Goal: Task Accomplishment & Management: Complete application form

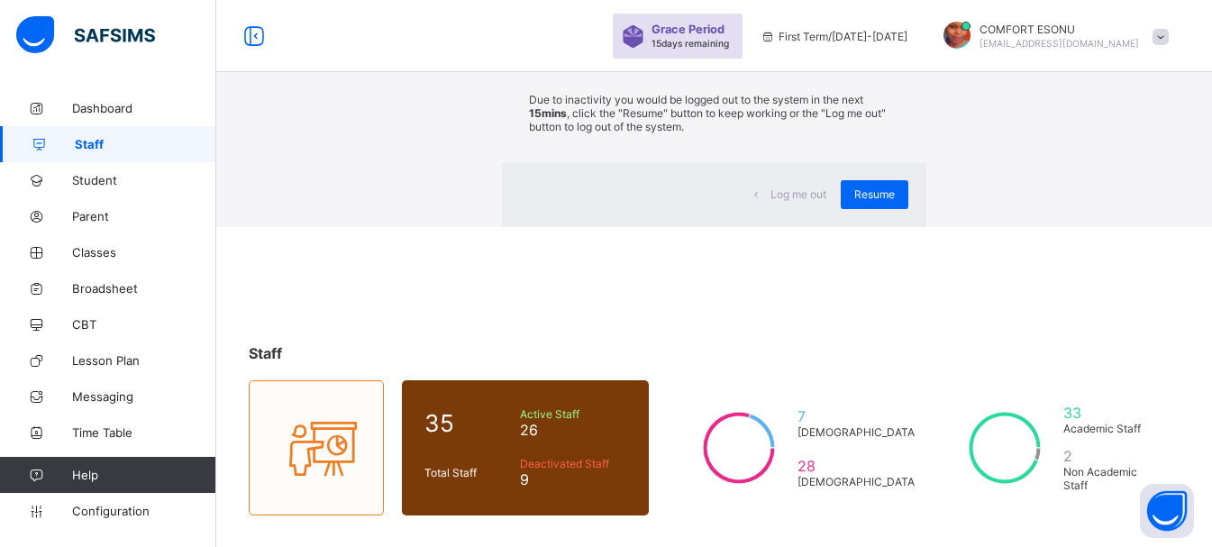
scroll to position [479, 0]
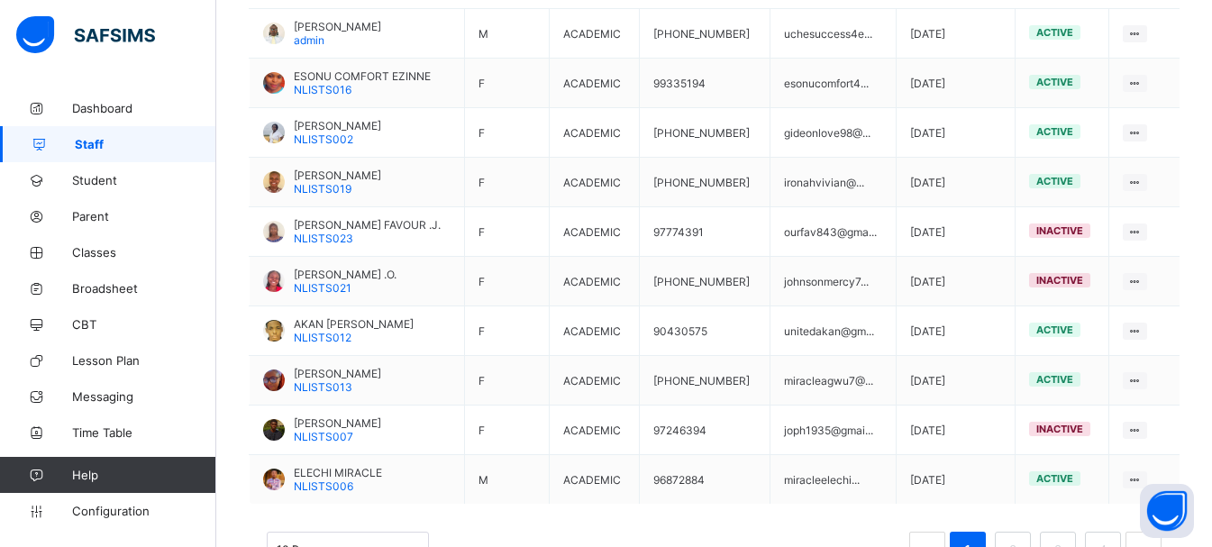
scroll to position [0, 0]
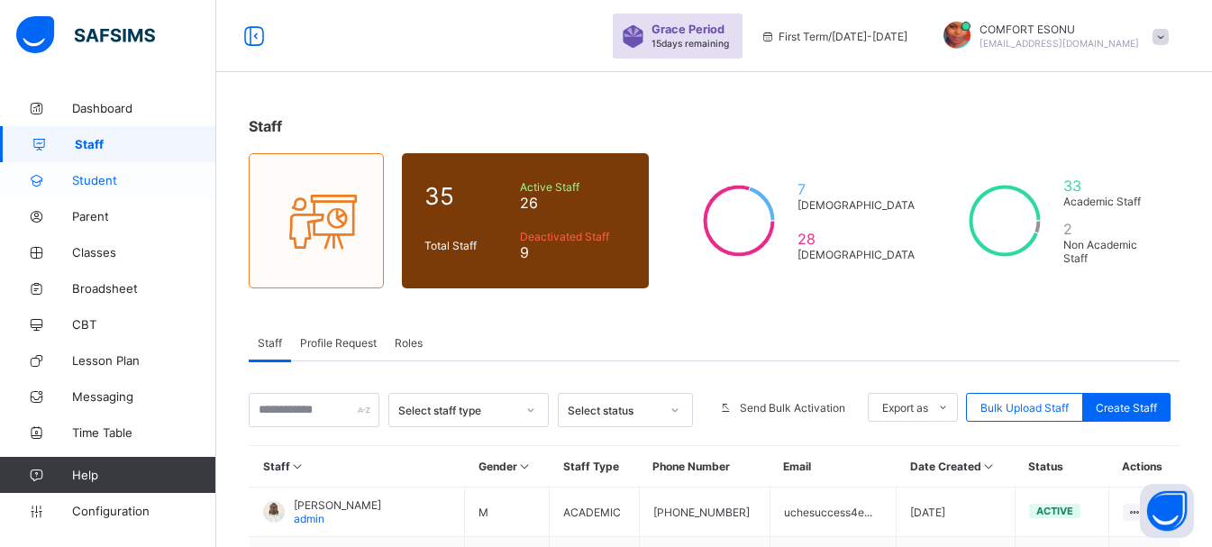
click at [102, 172] on link "Student" at bounding box center [108, 180] width 216 height 36
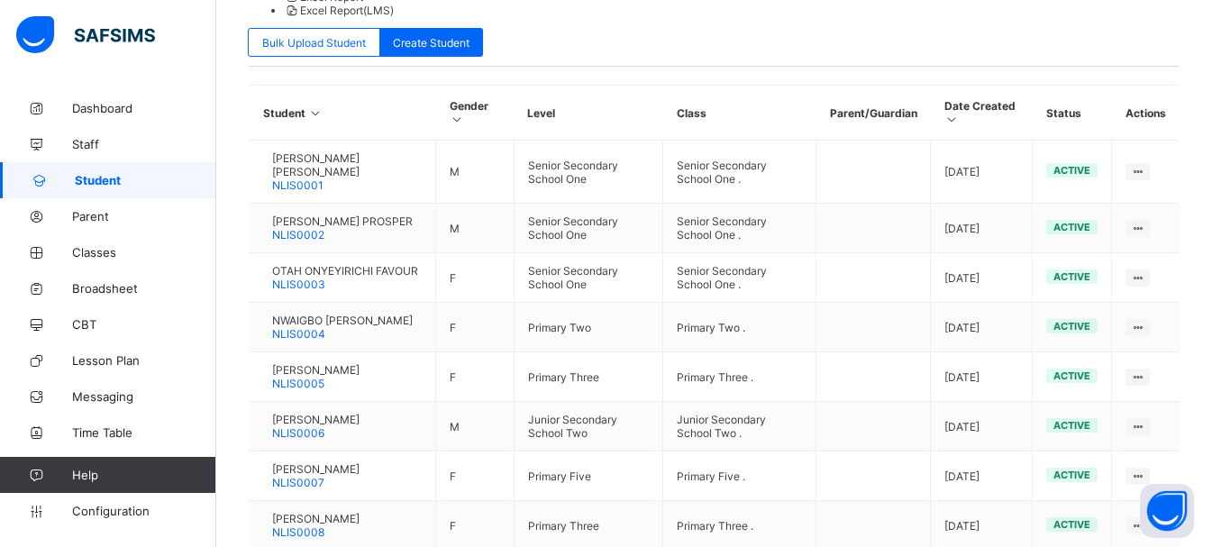
scroll to position [630, 0]
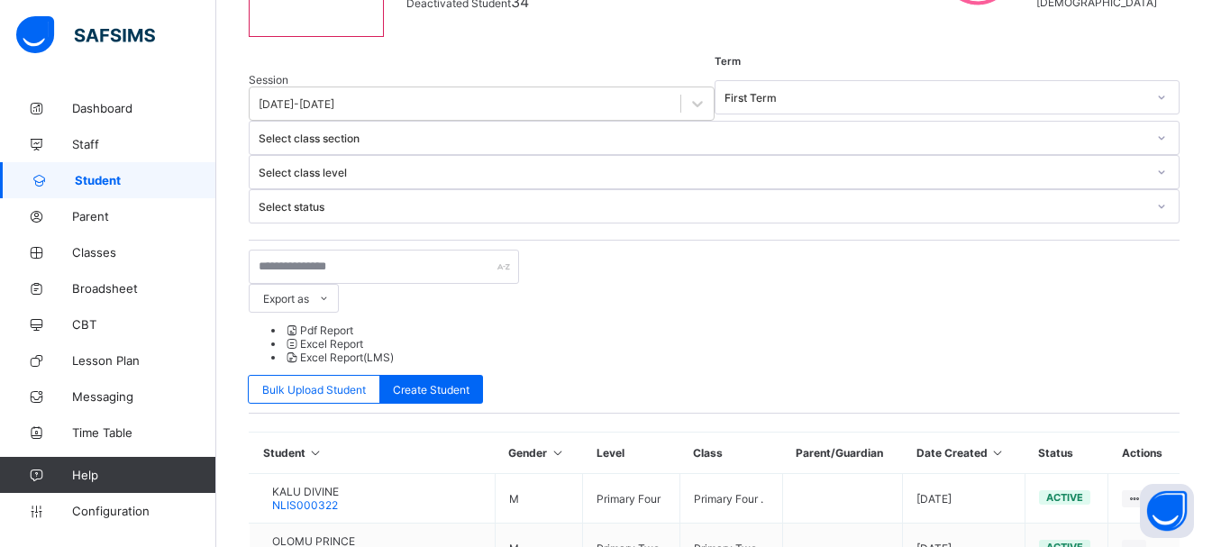
scroll to position [546, 0]
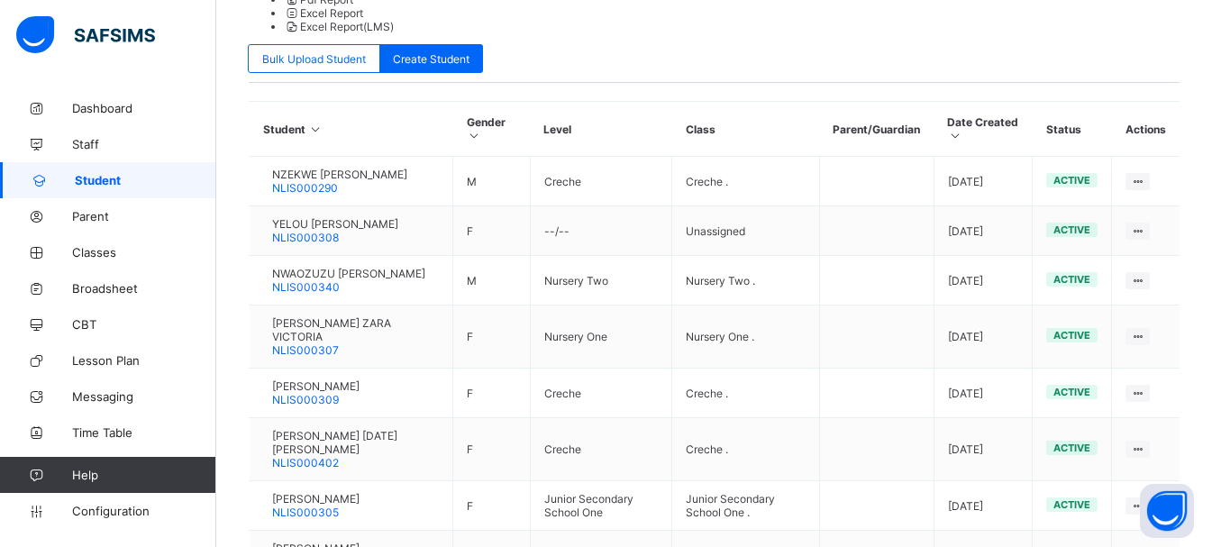
scroll to position [600, 0]
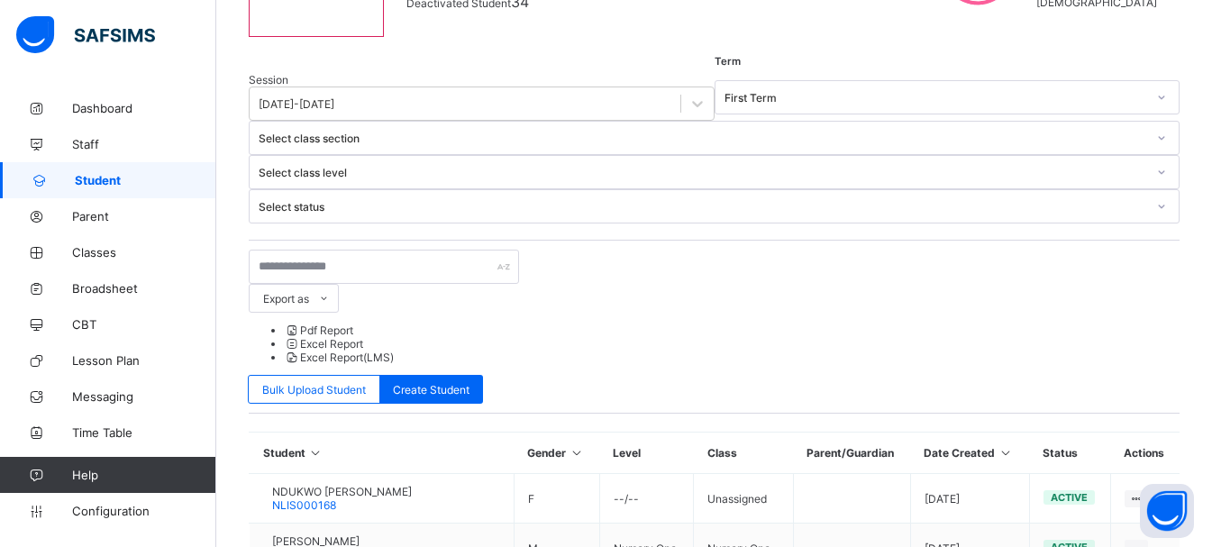
scroll to position [573, 0]
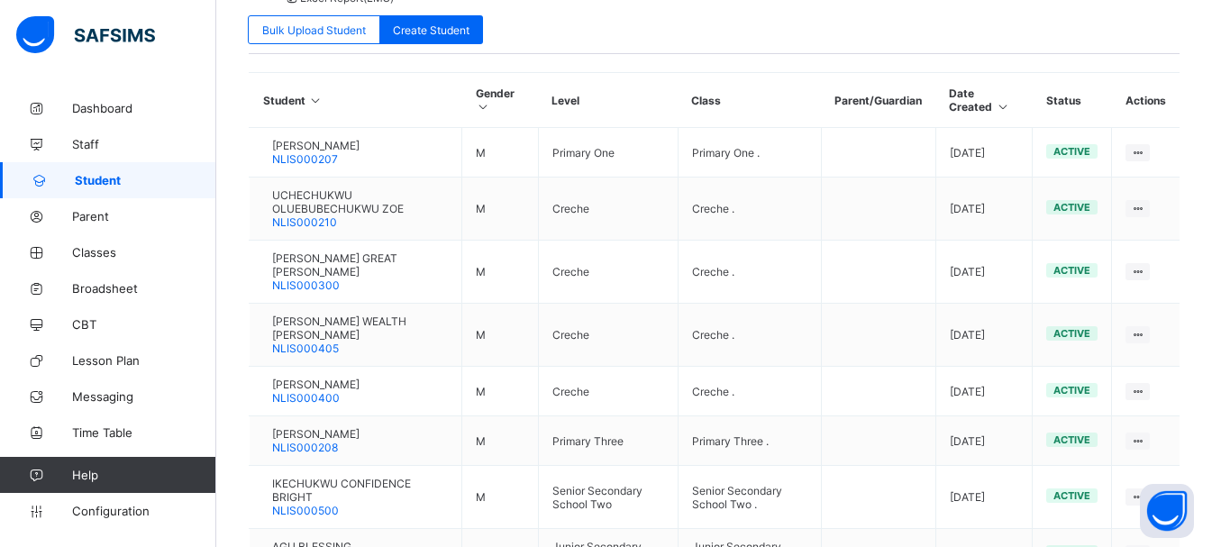
scroll to position [616, 0]
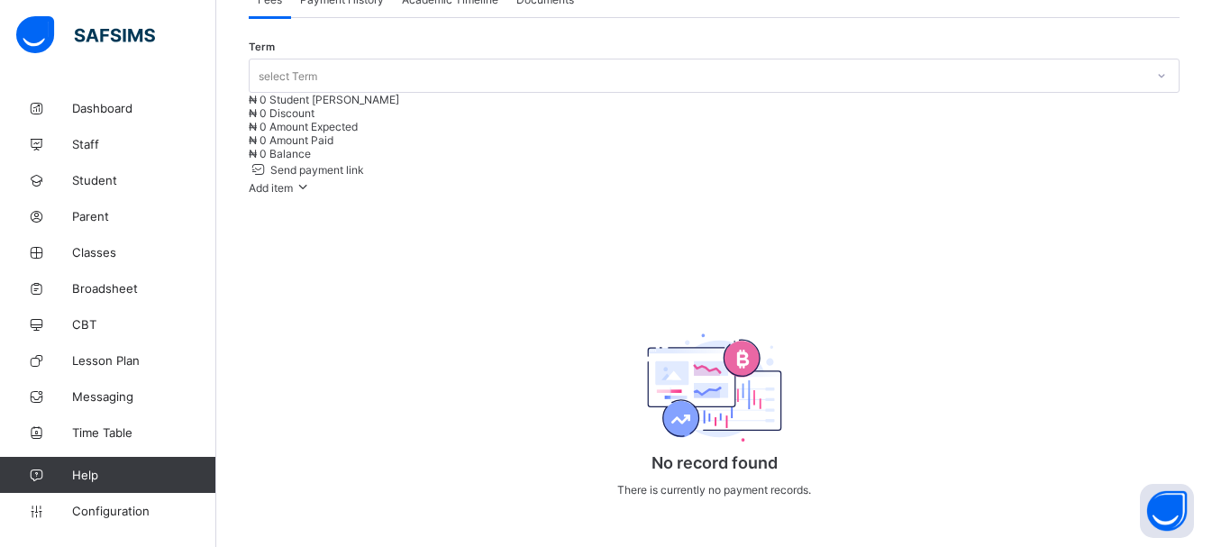
scroll to position [616, 0]
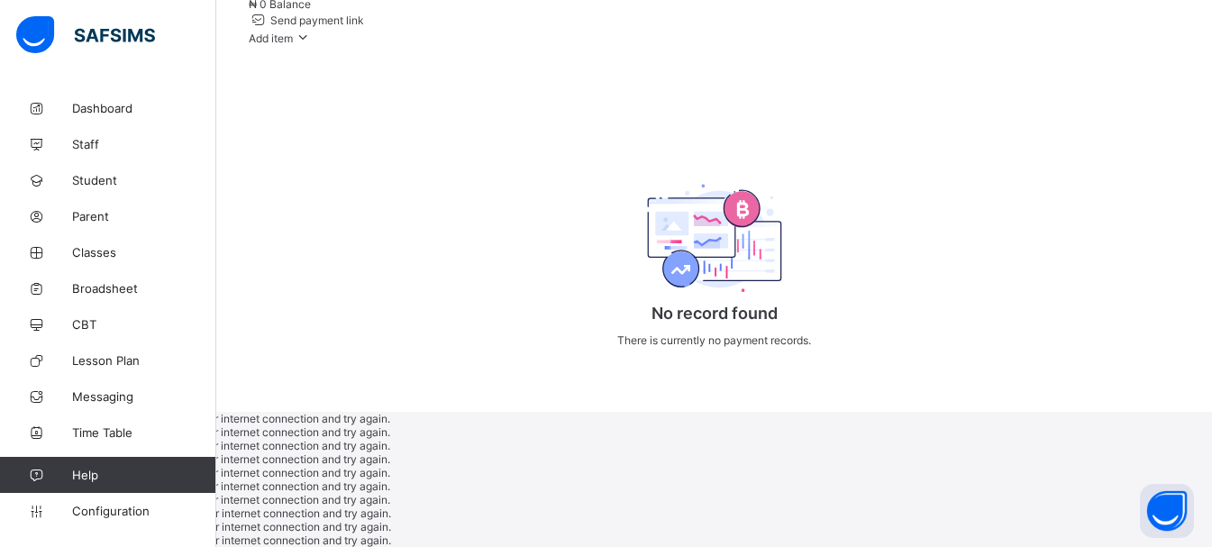
drag, startPoint x: 311, startPoint y: 357, endPoint x: 589, endPoint y: 365, distance: 278.6
click at [589, 365] on div "No record found There is currently no payment records." at bounding box center [714, 254] width 360 height 241
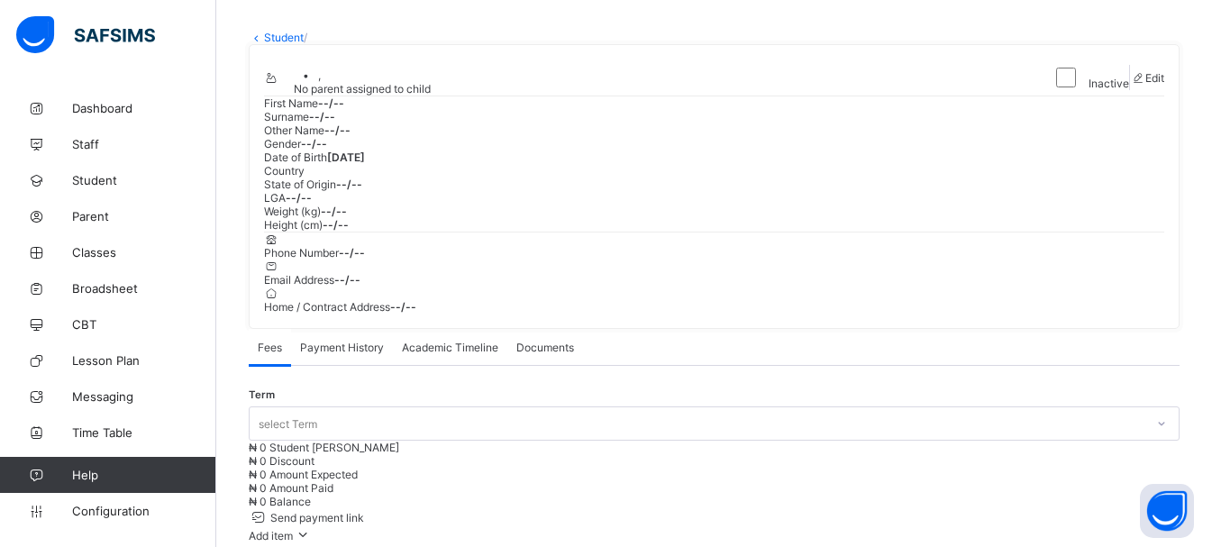
scroll to position [76, 0]
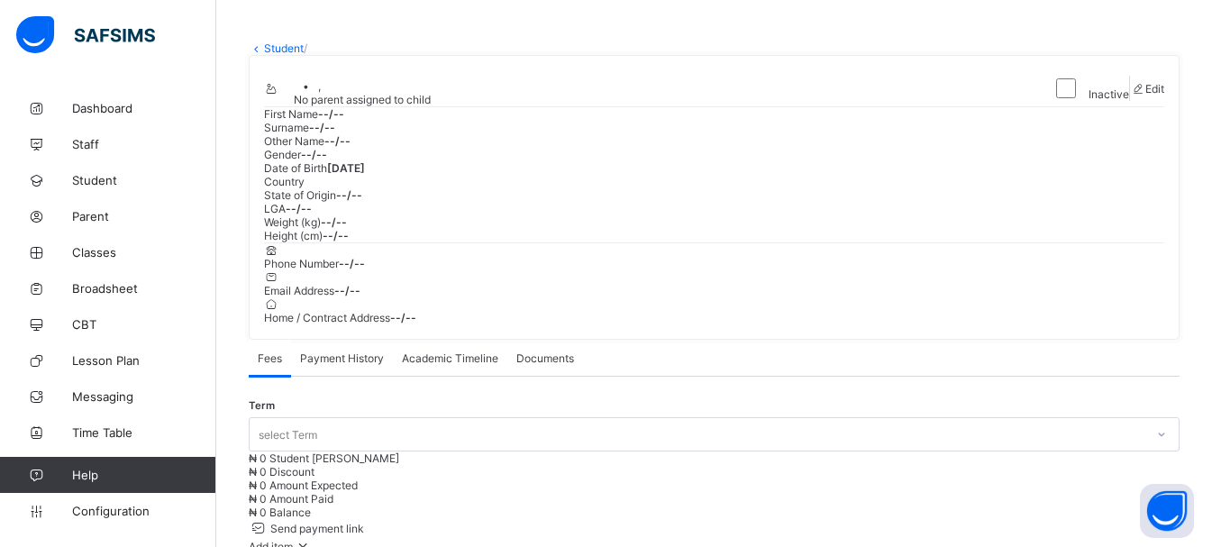
click at [279, 96] on icon at bounding box center [271, 89] width 15 height 14
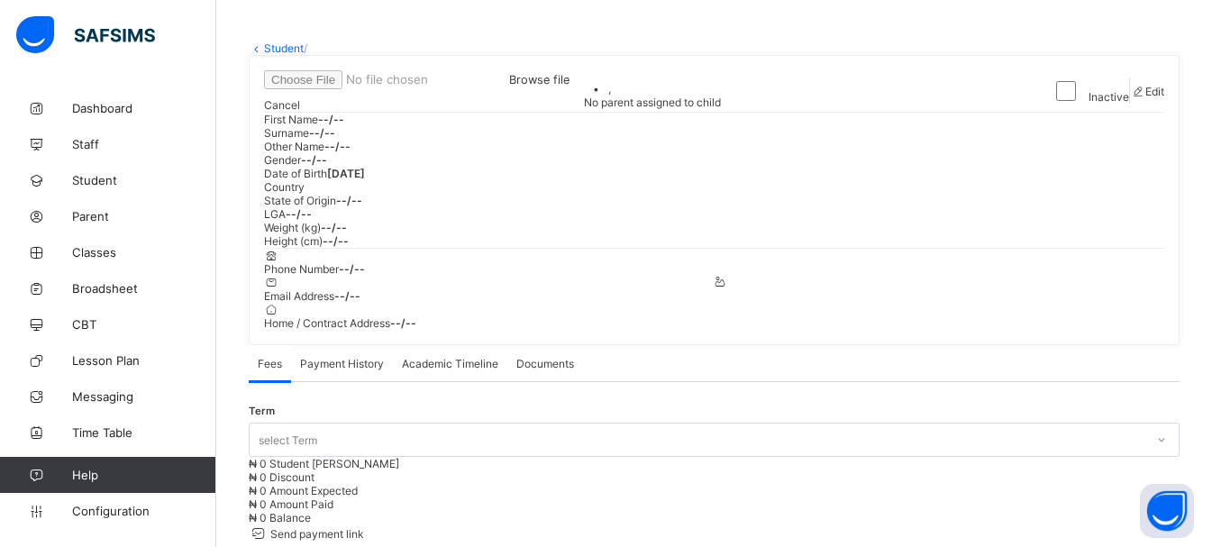
click at [570, 87] on span "Browse file" at bounding box center [416, 80] width 305 height 14
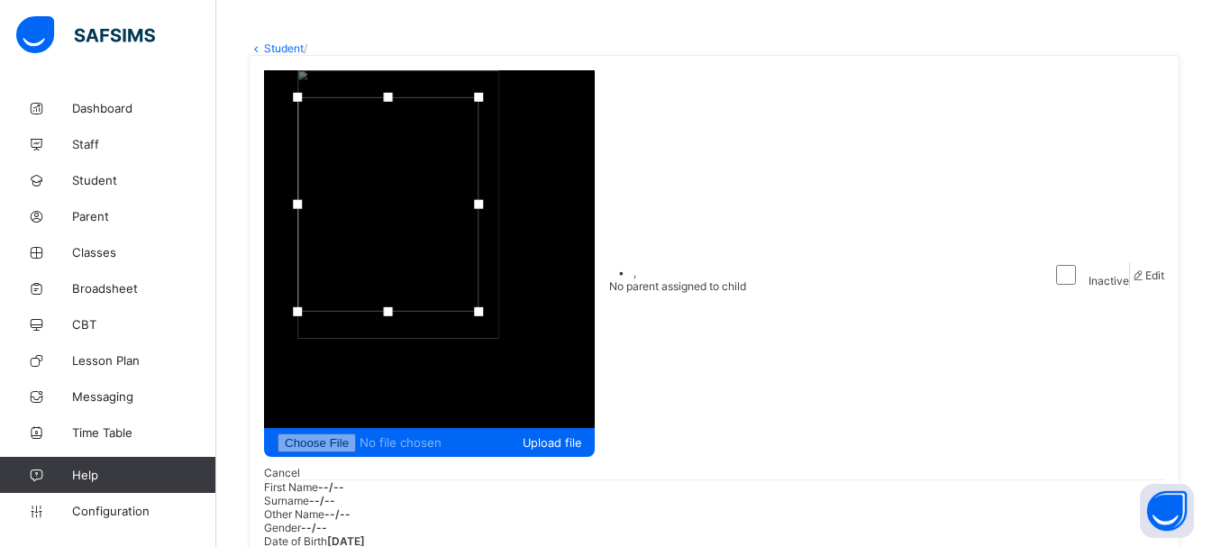
drag, startPoint x: 1016, startPoint y: 50, endPoint x: 994, endPoint y: 53, distance: 22.8
click at [302, 200] on div at bounding box center [297, 204] width 9 height 9
drag, startPoint x: 1184, startPoint y: 53, endPoint x: 1216, endPoint y: 56, distance: 31.7
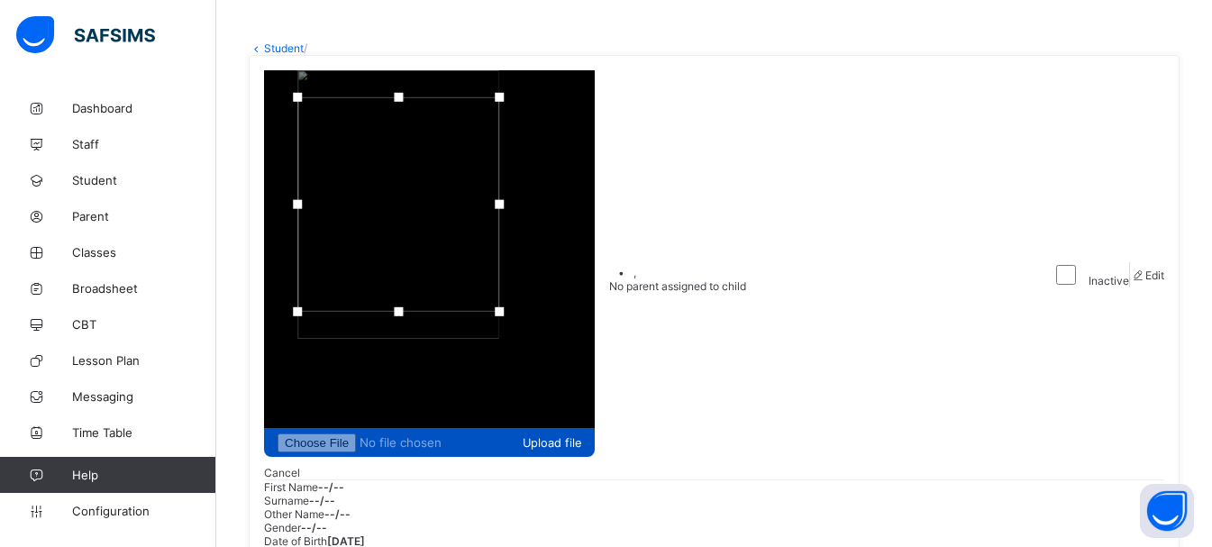
click at [581, 436] on span "Upload file" at bounding box center [552, 443] width 59 height 14
click at [595, 428] on div "Upload file" at bounding box center [429, 442] width 331 height 29
click at [581, 436] on span "Upload file" at bounding box center [552, 443] width 59 height 14
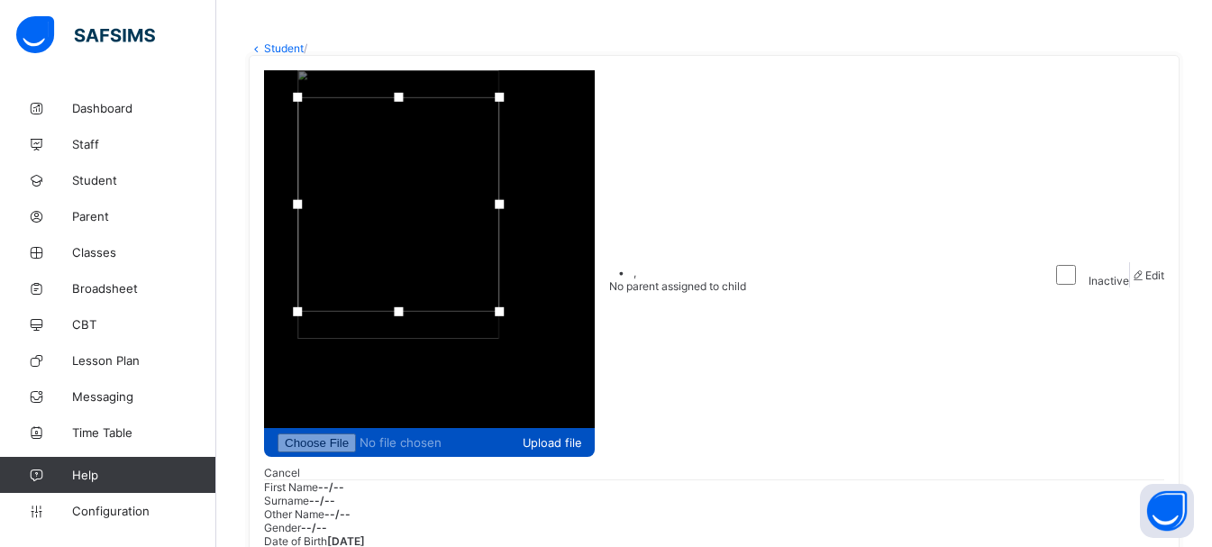
click at [581, 436] on span "Upload file" at bounding box center [552, 443] width 59 height 14
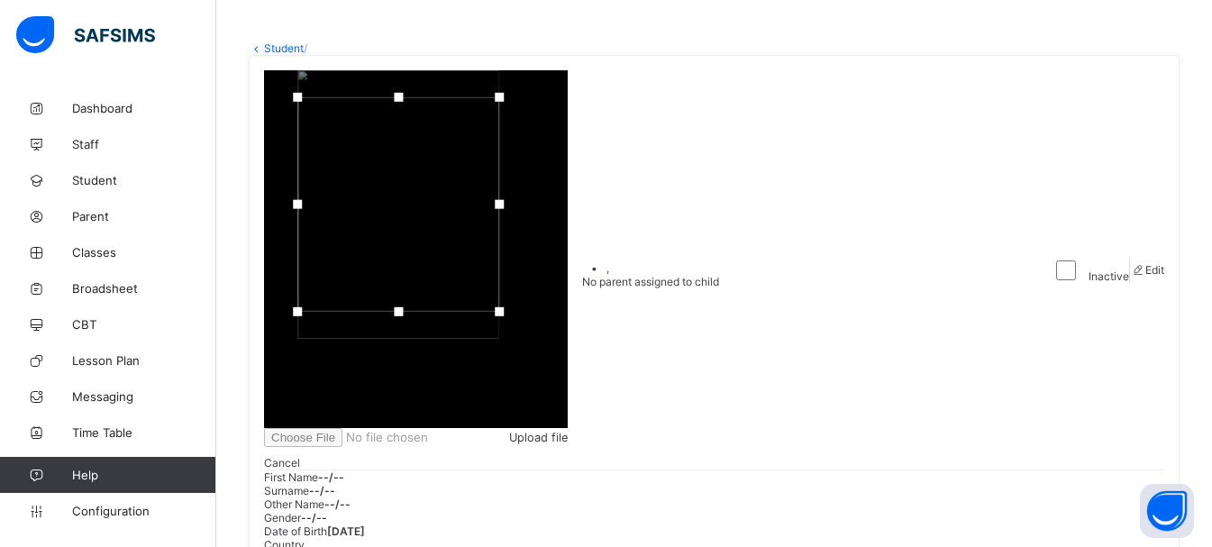
click at [568, 431] on span "Upload file" at bounding box center [538, 438] width 59 height 14
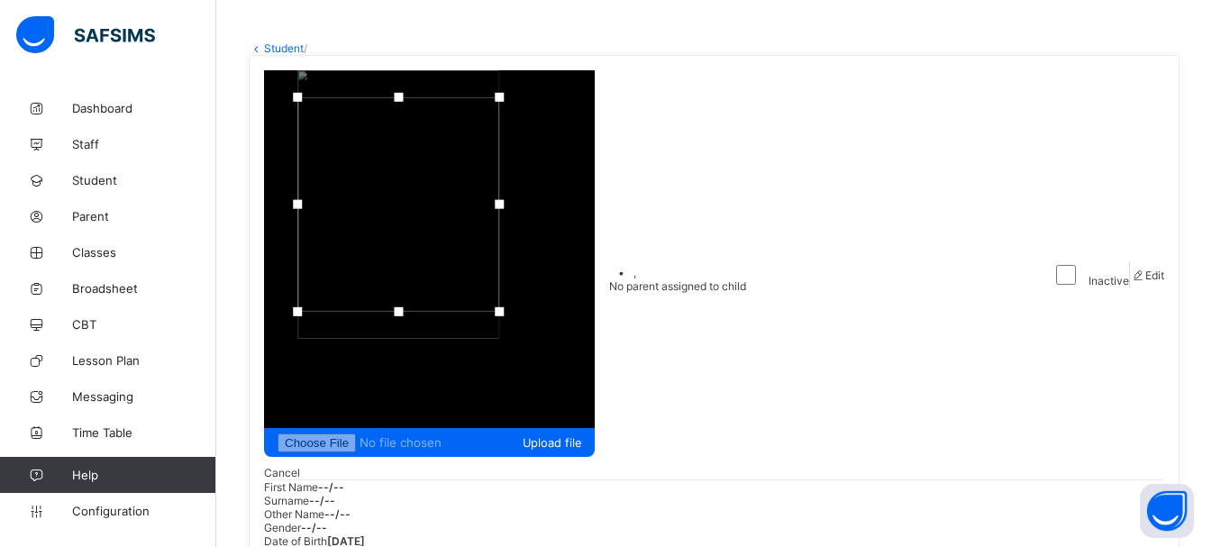
click at [825, 148] on div "Upload file Cancel • , No parent assigned to child" at bounding box center [650, 274] width 772 height 409
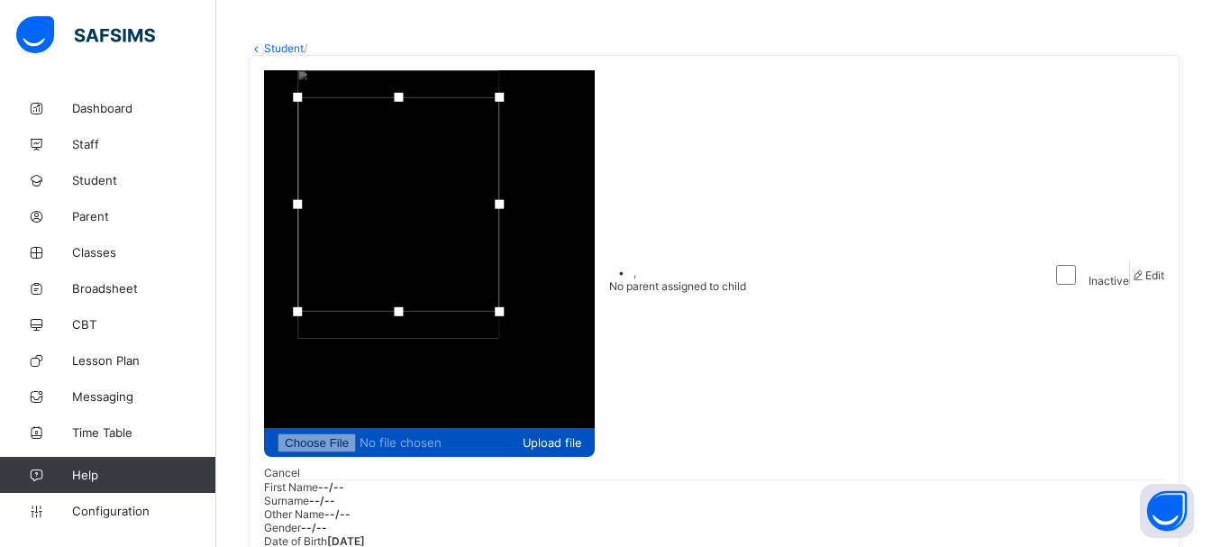
click at [581, 436] on span "Upload file" at bounding box center [552, 443] width 59 height 14
click at [595, 428] on div "Upload file" at bounding box center [429, 442] width 331 height 29
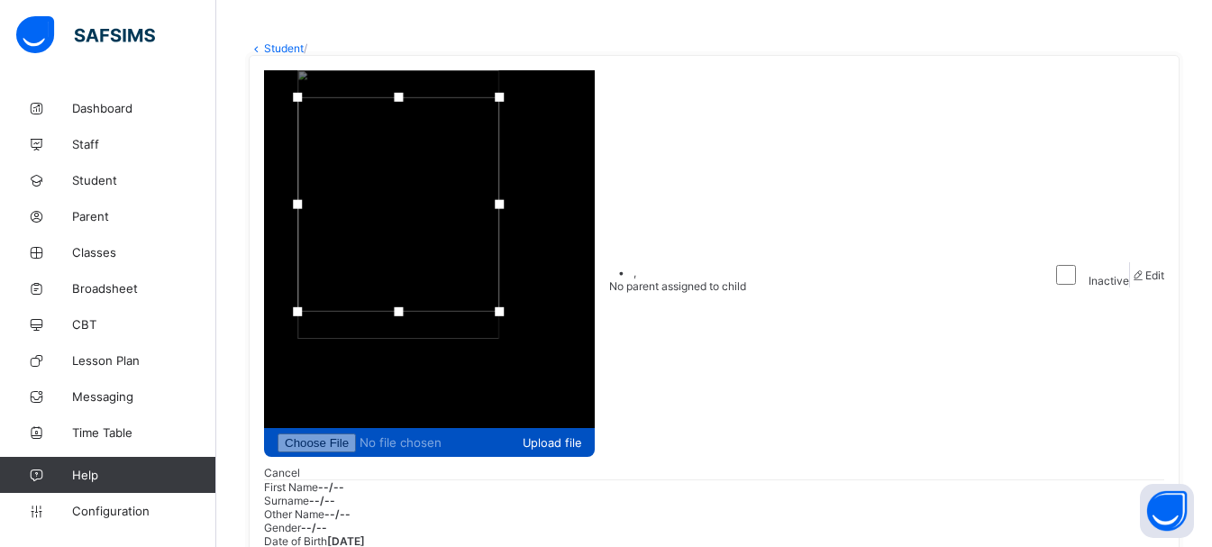
click at [581, 436] on span "Upload file" at bounding box center [552, 443] width 59 height 14
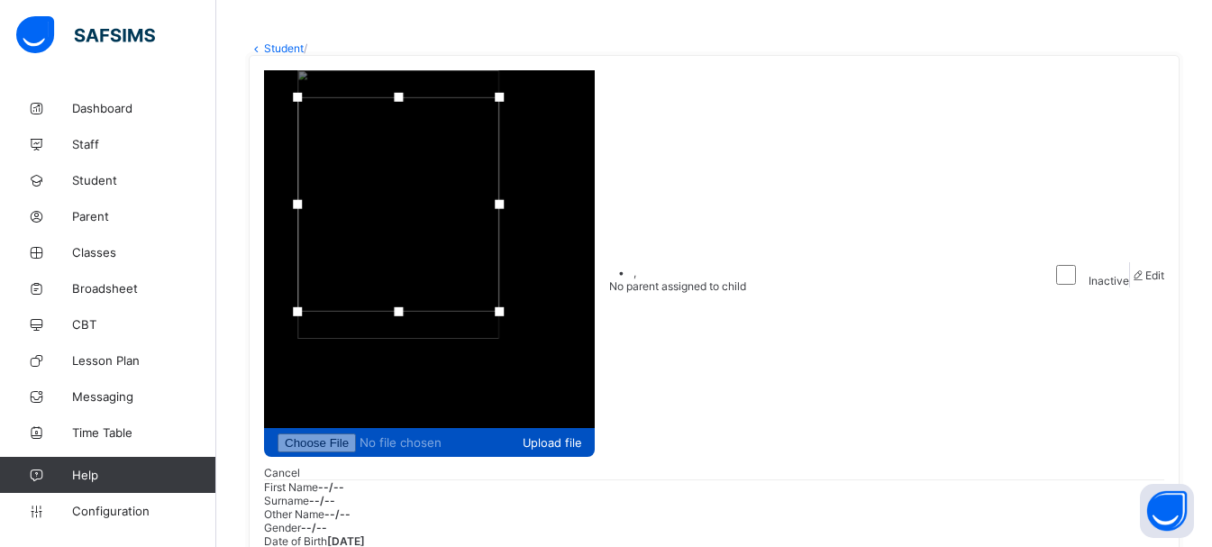
click at [581, 436] on span "Upload file" at bounding box center [552, 443] width 59 height 14
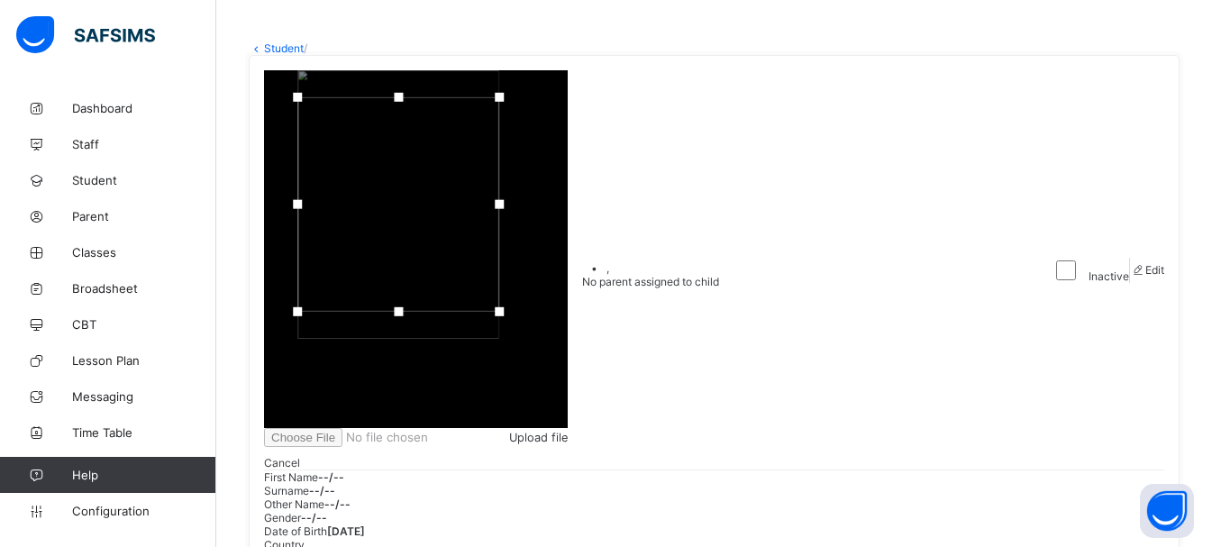
click at [568, 431] on span "Upload file" at bounding box center [538, 438] width 59 height 14
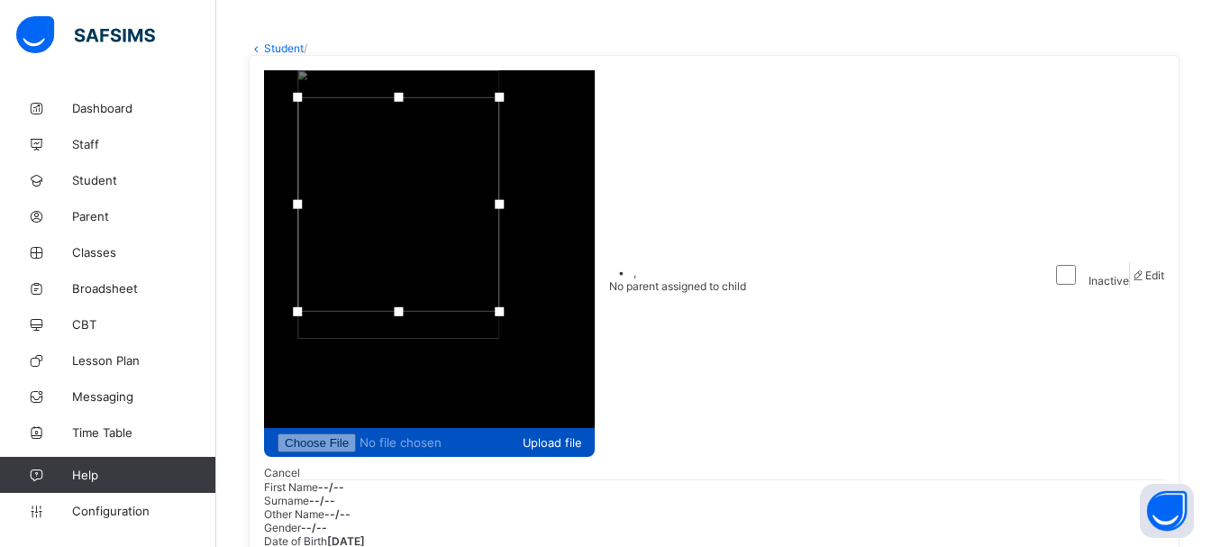
click at [581, 436] on span "Upload file" at bounding box center [552, 443] width 59 height 14
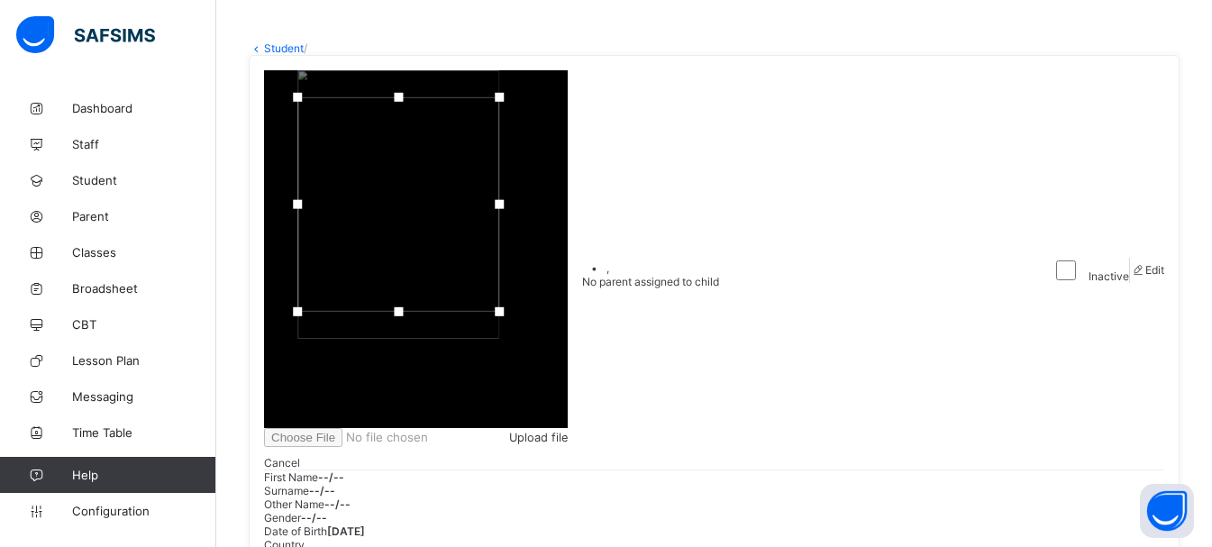
click at [568, 428] on div "Upload file" at bounding box center [416, 437] width 304 height 19
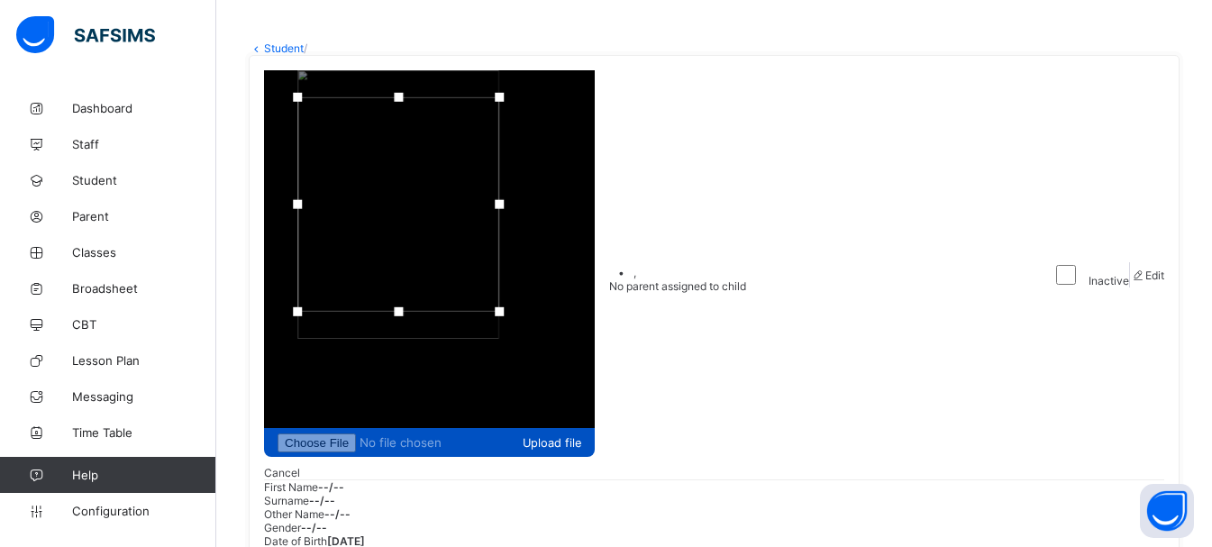
click at [595, 428] on div "Upload file" at bounding box center [429, 442] width 331 height 29
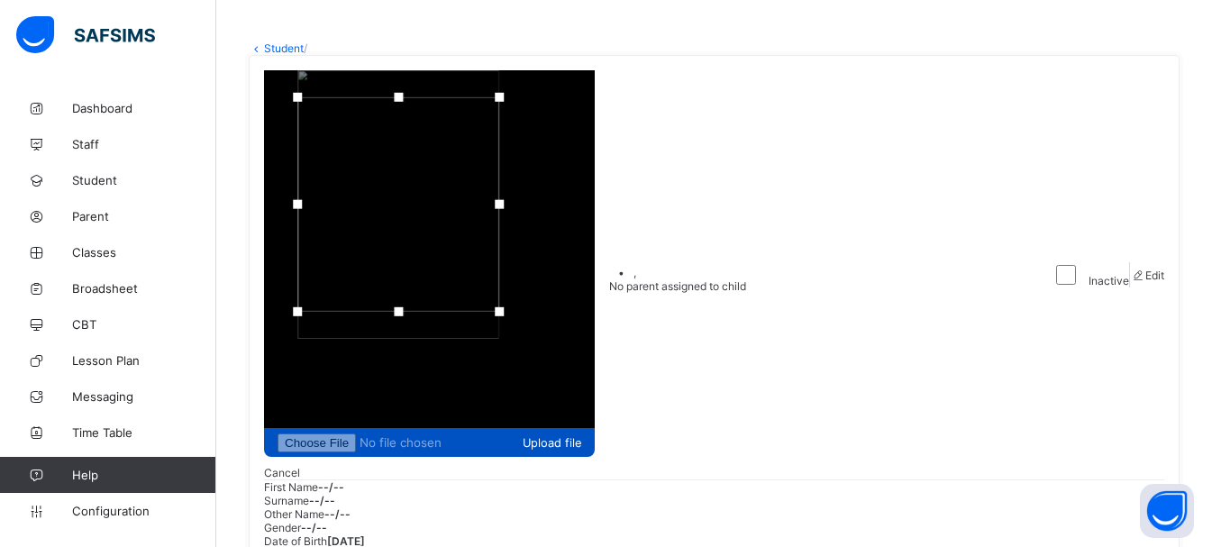
click at [581, 436] on span "Upload file" at bounding box center [552, 443] width 59 height 14
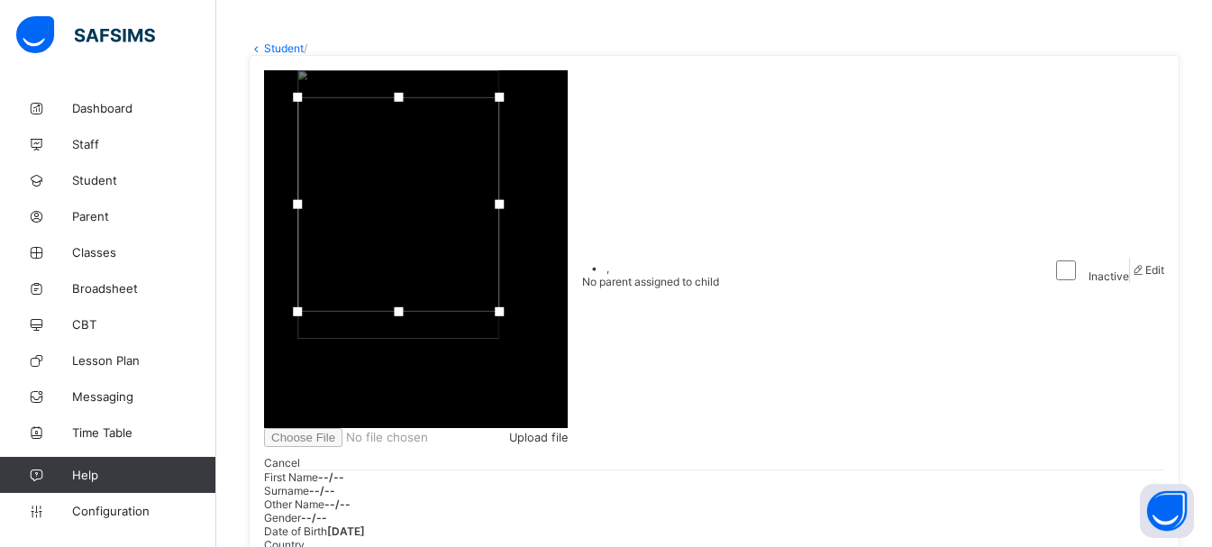
click at [568, 431] on span "Upload file" at bounding box center [538, 438] width 59 height 14
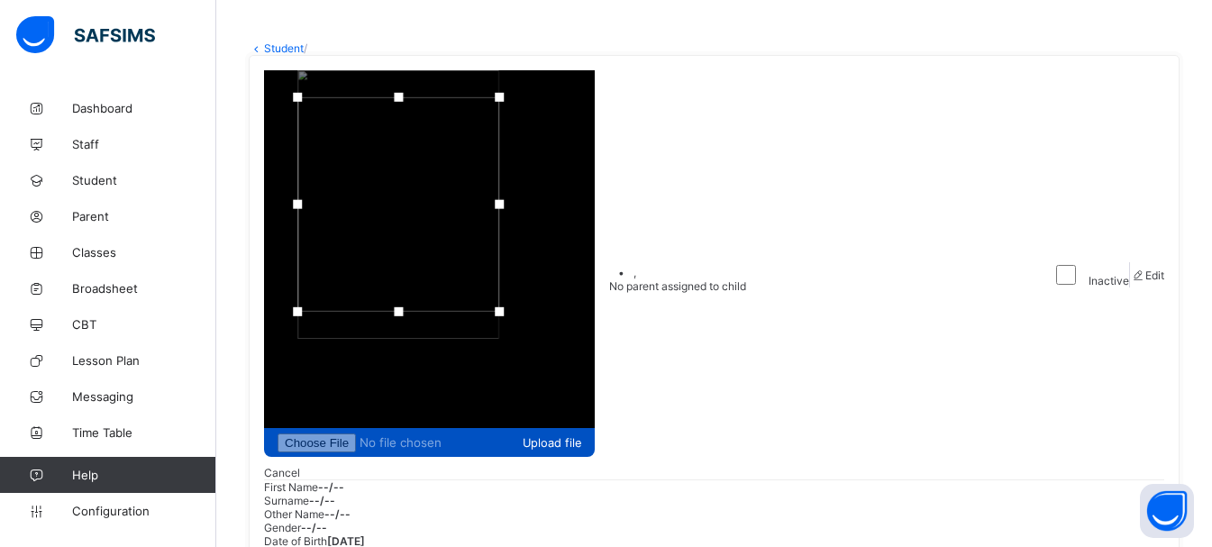
click at [581, 436] on span "Upload file" at bounding box center [552, 443] width 59 height 14
